Goal: Find specific page/section: Find specific page/section

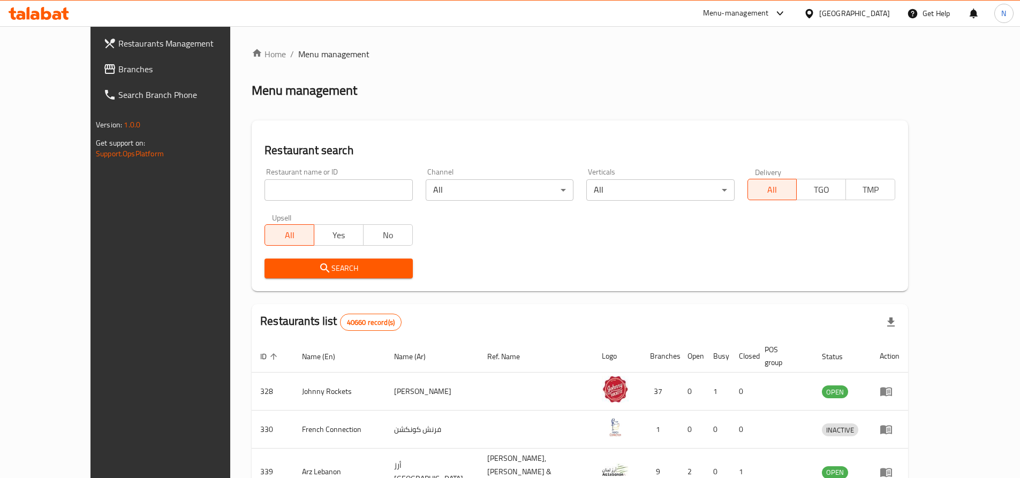
click at [842, 13] on div "[GEOGRAPHIC_DATA]" at bounding box center [854, 13] width 71 height 12
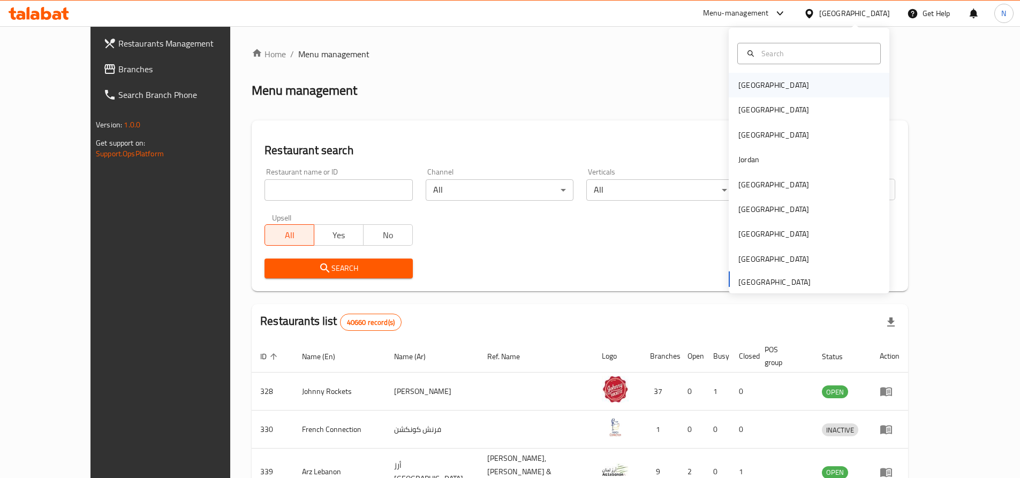
click at [782, 84] on div "[GEOGRAPHIC_DATA]" at bounding box center [809, 85] width 161 height 25
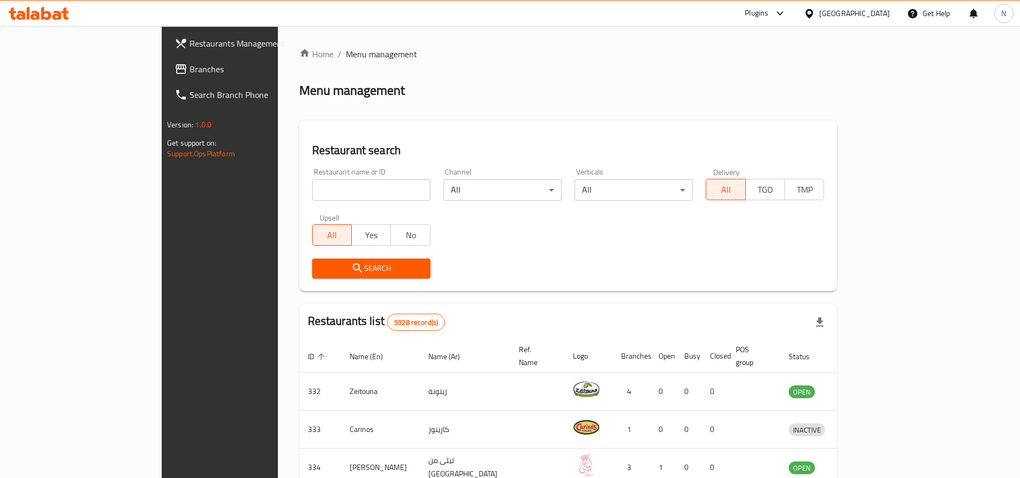
click at [869, 18] on div "[GEOGRAPHIC_DATA]" at bounding box center [854, 13] width 71 height 12
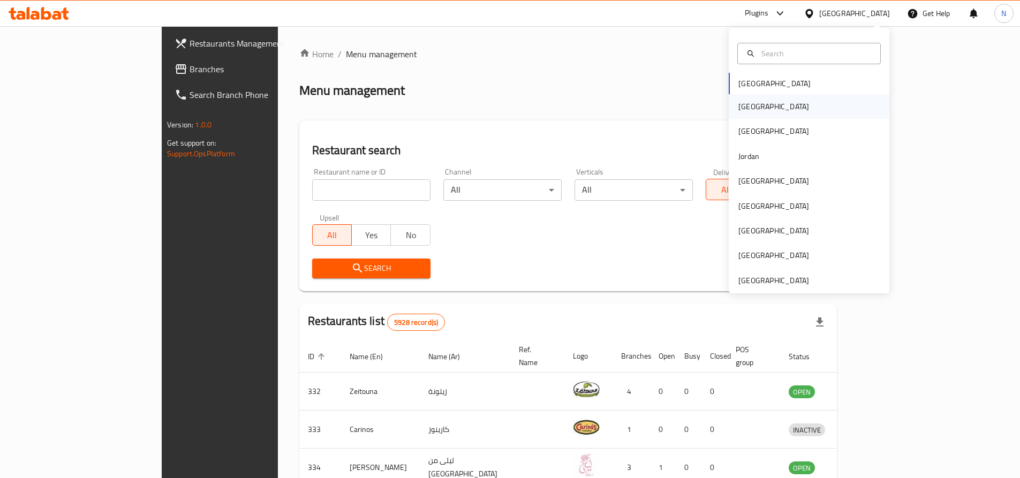
click at [787, 101] on div "[GEOGRAPHIC_DATA]" at bounding box center [809, 106] width 161 height 25
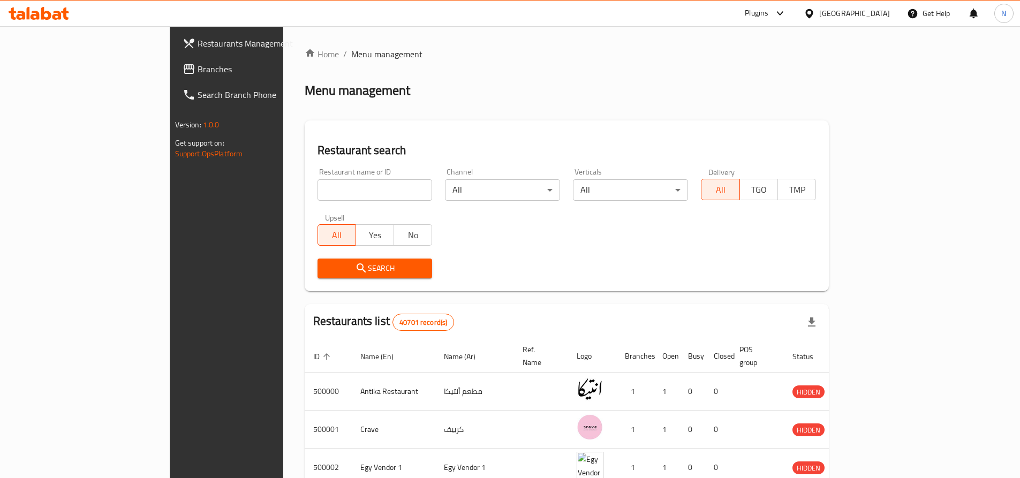
click at [198, 65] on span "Branches" at bounding box center [265, 69] width 134 height 13
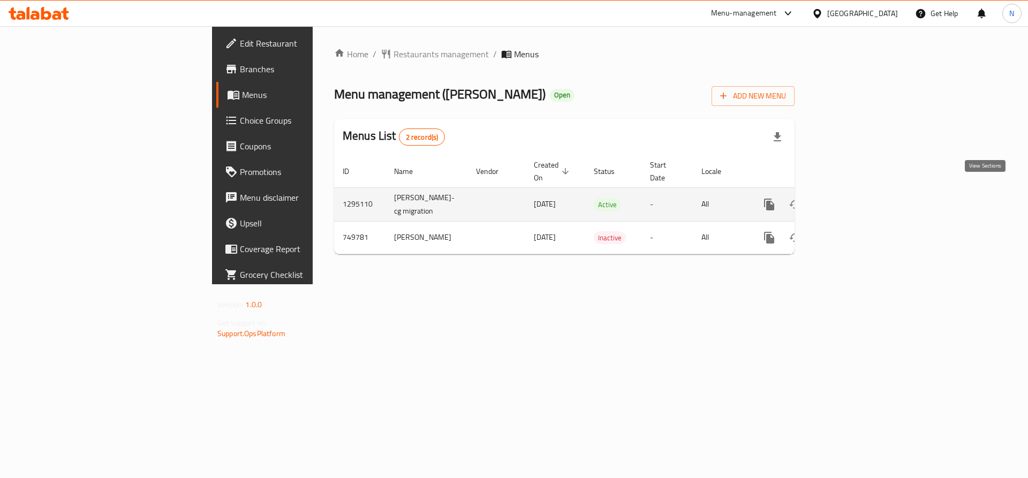
click at [851, 200] on icon "enhanced table" at bounding box center [847, 205] width 10 height 10
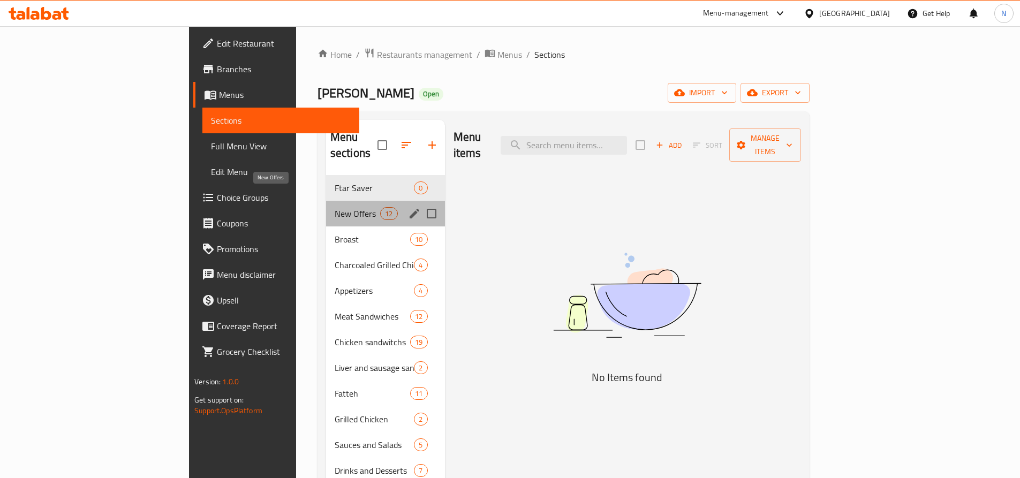
click at [335, 207] on span "New Offers" at bounding box center [358, 213] width 46 height 13
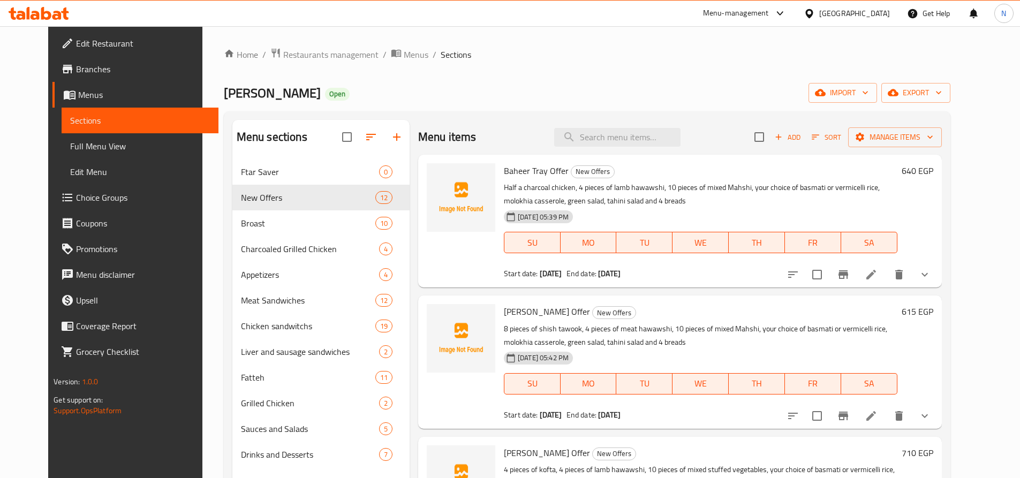
click at [769, 18] on div "Menu-management" at bounding box center [736, 13] width 66 height 13
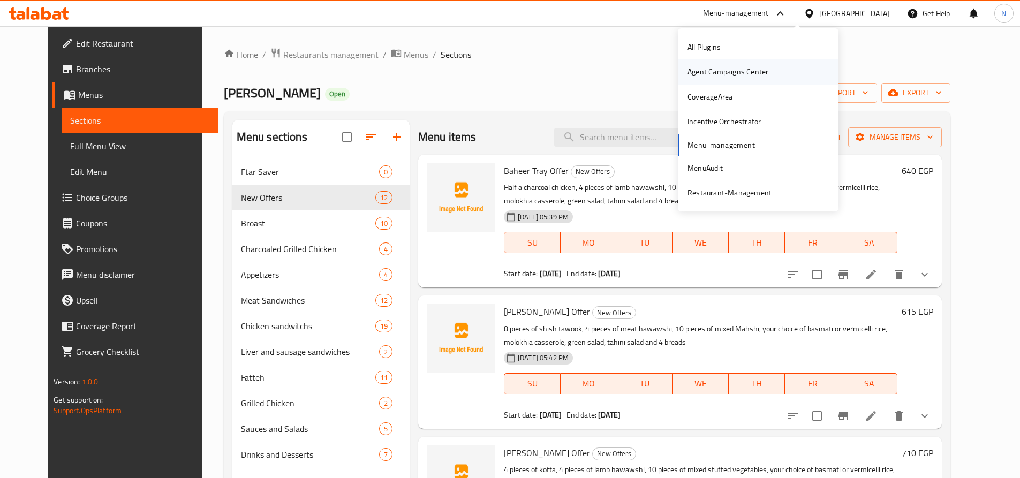
click at [748, 69] on div "Agent Campaigns Center" at bounding box center [727, 72] width 81 height 12
